Goal: Information Seeking & Learning: Learn about a topic

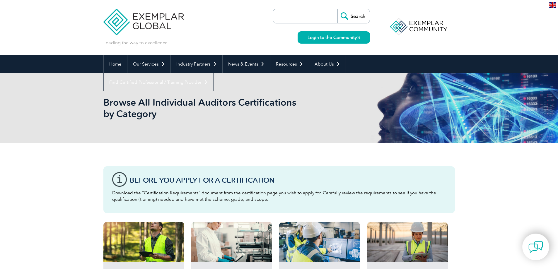
click at [423, 28] on div at bounding box center [418, 27] width 58 height 32
drag, startPoint x: 73, startPoint y: 138, endPoint x: 70, endPoint y: 135, distance: 4.8
click at [73, 138] on div "Browse All Individual Auditors Certifications by Category" at bounding box center [279, 108] width 558 height 70
